Goal: Browse casually

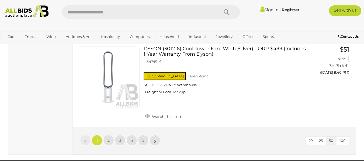
scroll to position [4182, 0]
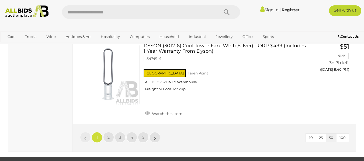
click at [107, 132] on link "2" at bounding box center [108, 137] width 11 height 11
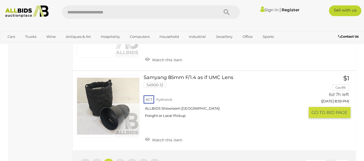
scroll to position [4007, 0]
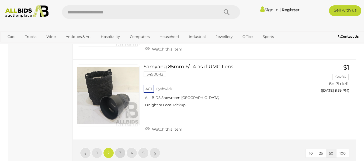
click at [119, 151] on span "3" at bounding box center [120, 153] width 2 height 5
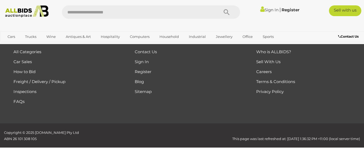
scroll to position [72, 0]
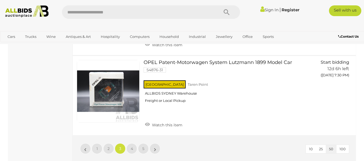
scroll to position [4104, 0]
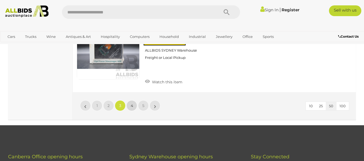
click at [130, 101] on link "4" at bounding box center [131, 106] width 11 height 11
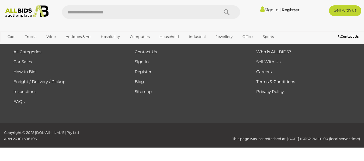
scroll to position [72, 0]
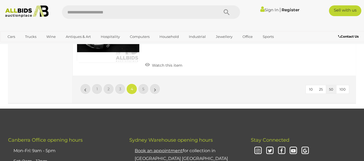
scroll to position [4136, 0]
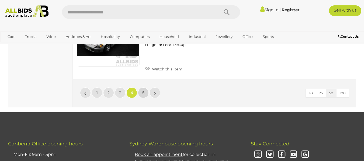
click at [146, 88] on link "5" at bounding box center [143, 93] width 11 height 11
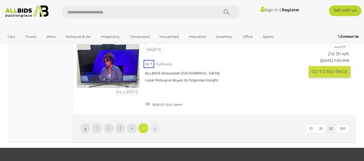
scroll to position [3015, 0]
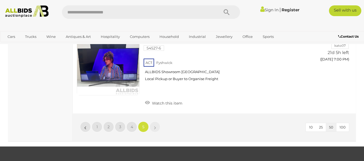
scroll to position [72, 0]
